Goal: Transaction & Acquisition: Book appointment/travel/reservation

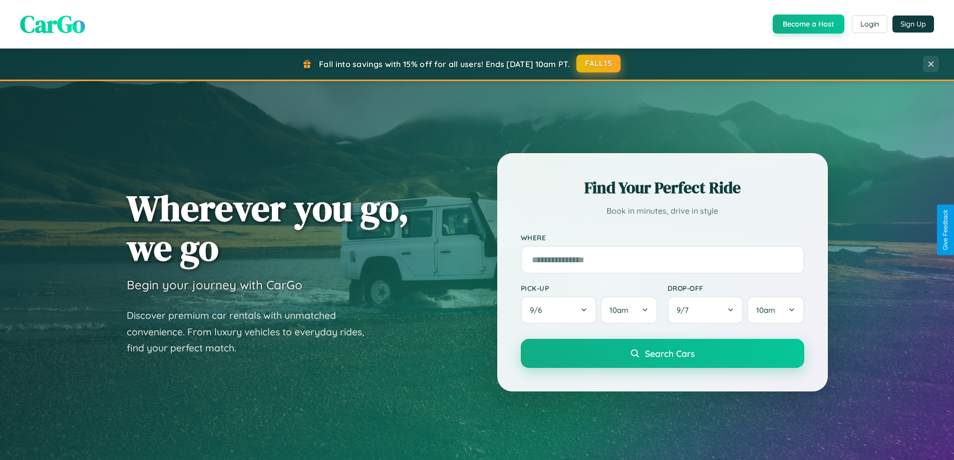
click at [599, 64] on button "FALL15" at bounding box center [598, 64] width 44 height 18
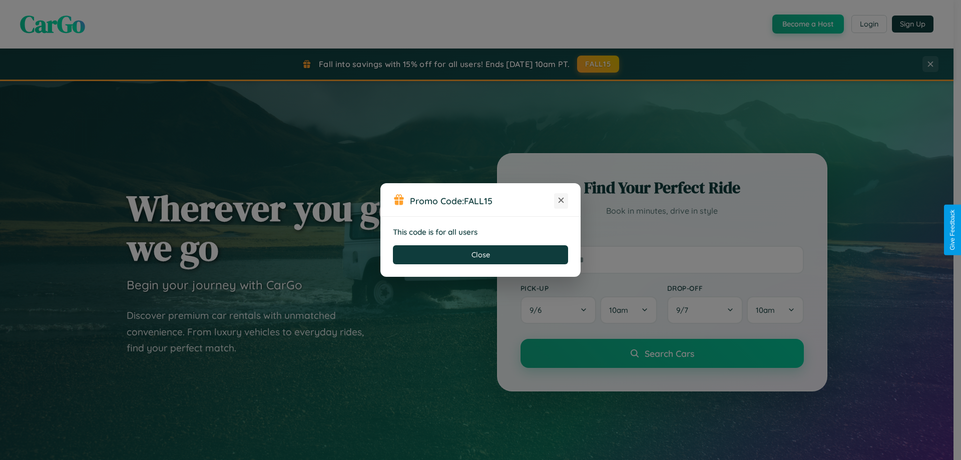
click at [561, 201] on icon at bounding box center [561, 200] width 10 height 10
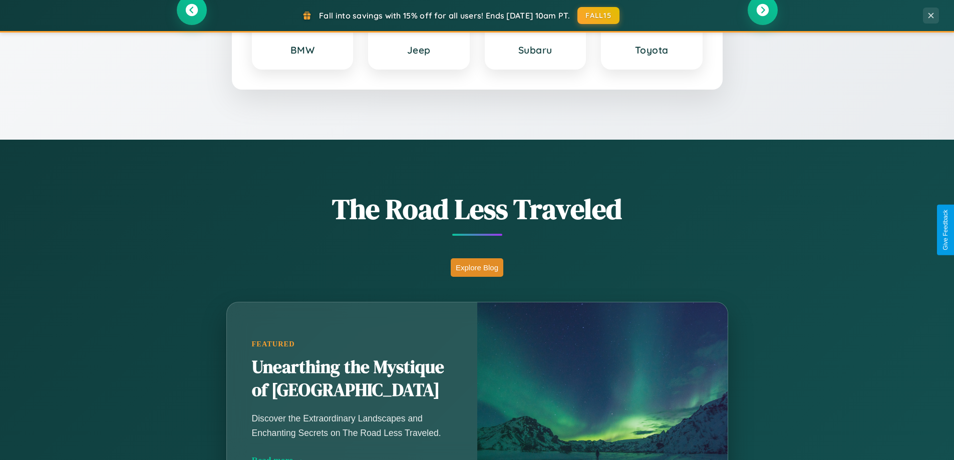
scroll to position [689, 0]
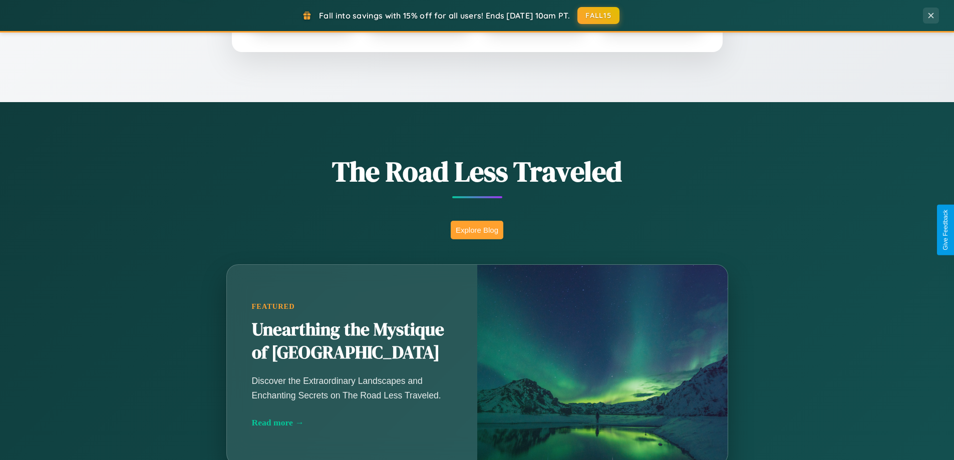
click at [477, 230] on button "Explore Blog" at bounding box center [477, 230] width 53 height 19
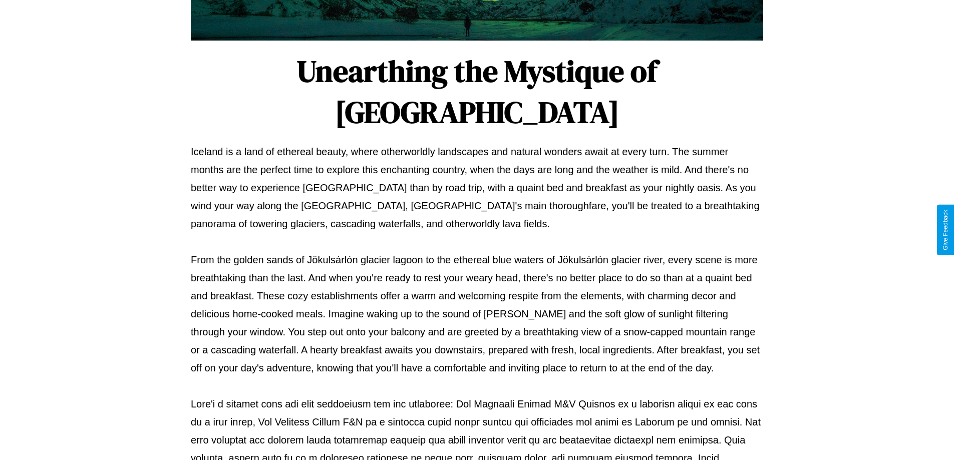
scroll to position [324, 0]
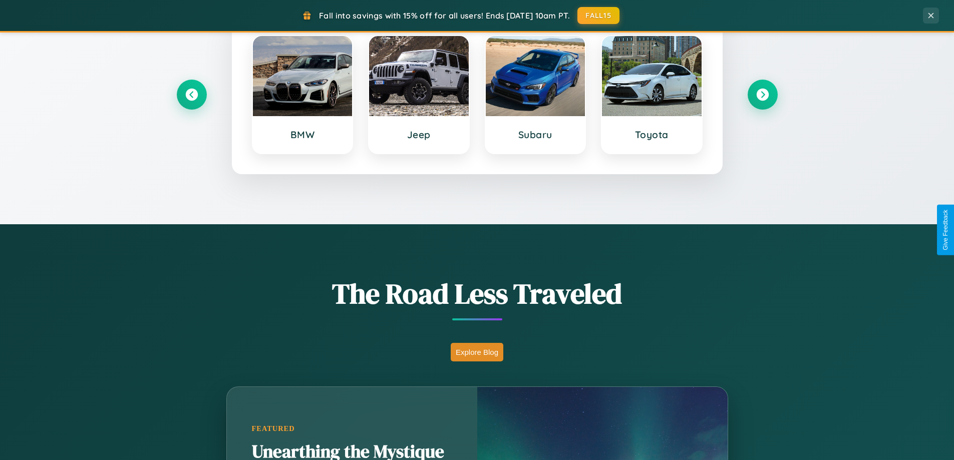
scroll to position [431, 0]
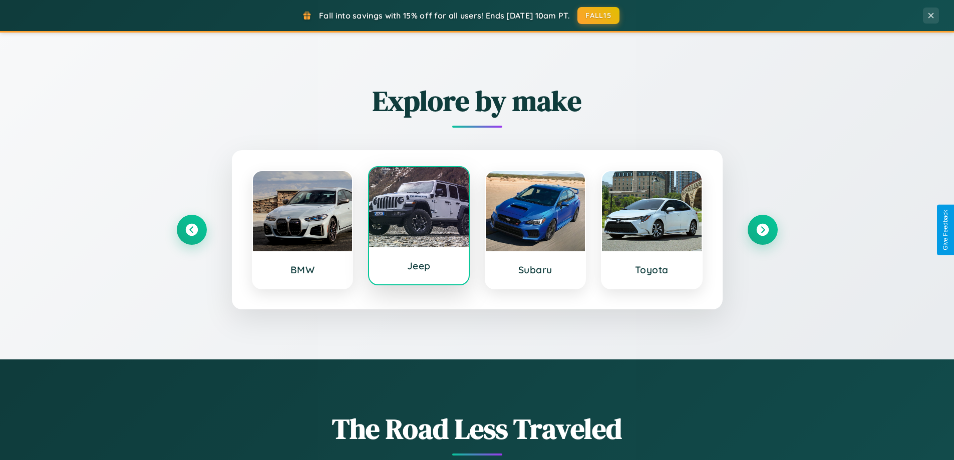
click at [418, 226] on div at bounding box center [419, 207] width 100 height 80
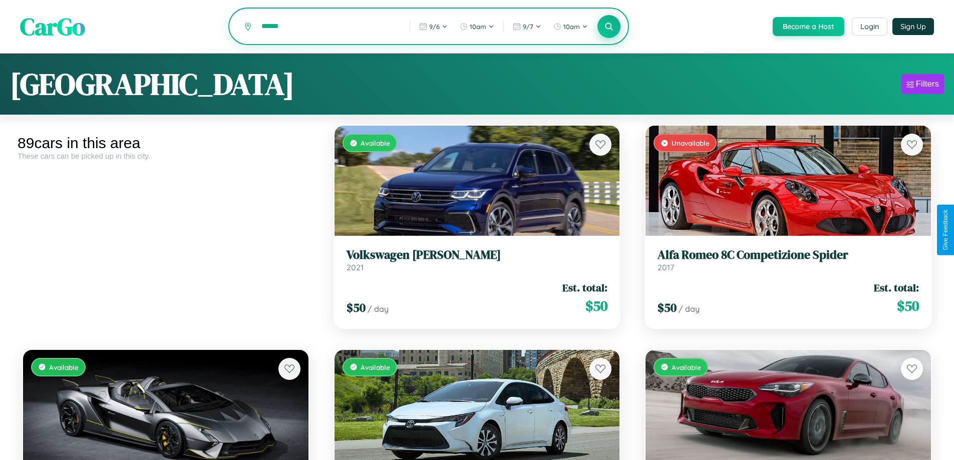
type input "******"
click at [608, 27] on icon at bounding box center [609, 27] width 10 height 10
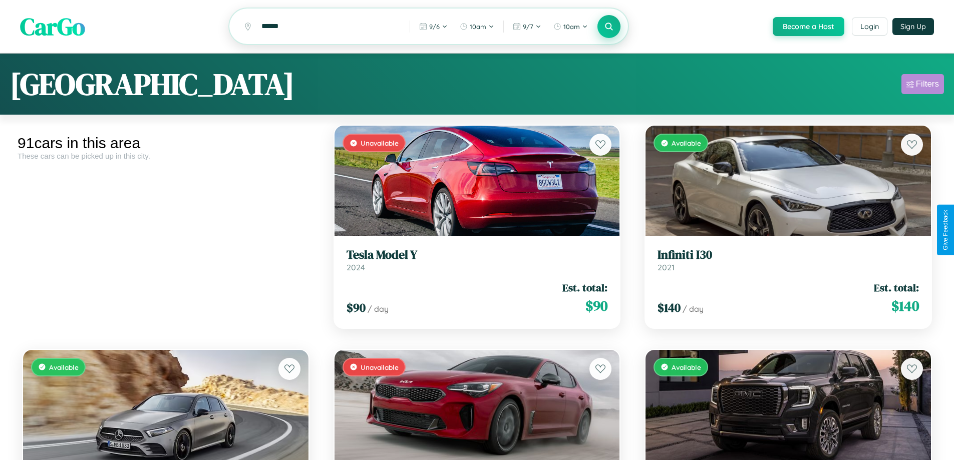
click at [922, 86] on div "Filters" at bounding box center [927, 84] width 23 height 10
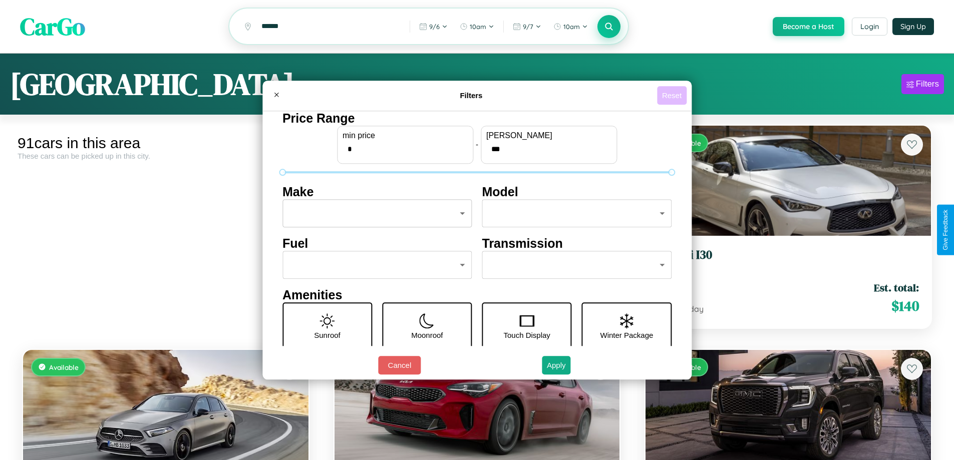
click at [673, 95] on button "Reset" at bounding box center [672, 95] width 30 height 19
